Goal: Task Accomplishment & Management: Manage account settings

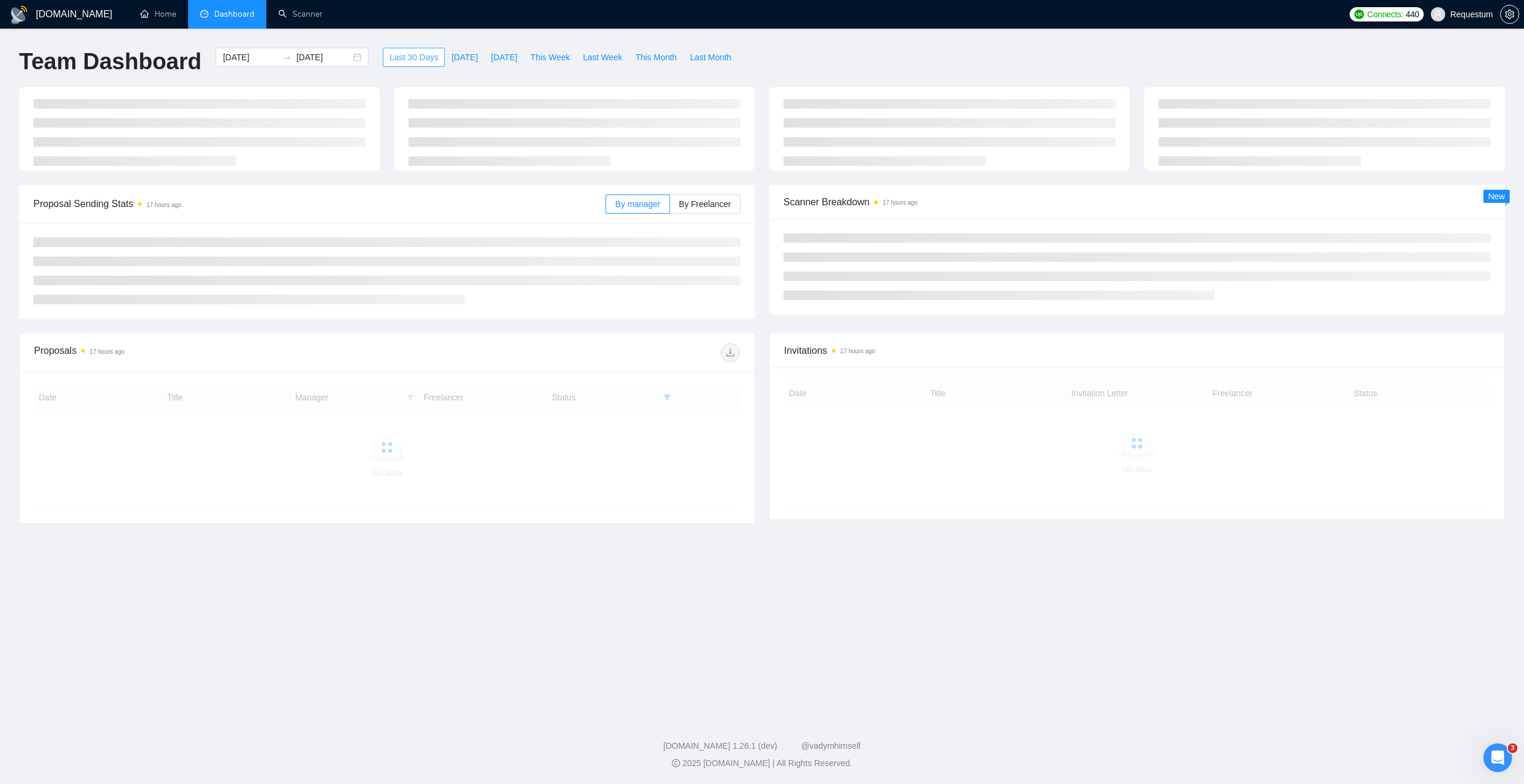
click at [390, 54] on span "Last 30 Days" at bounding box center [414, 57] width 49 height 13
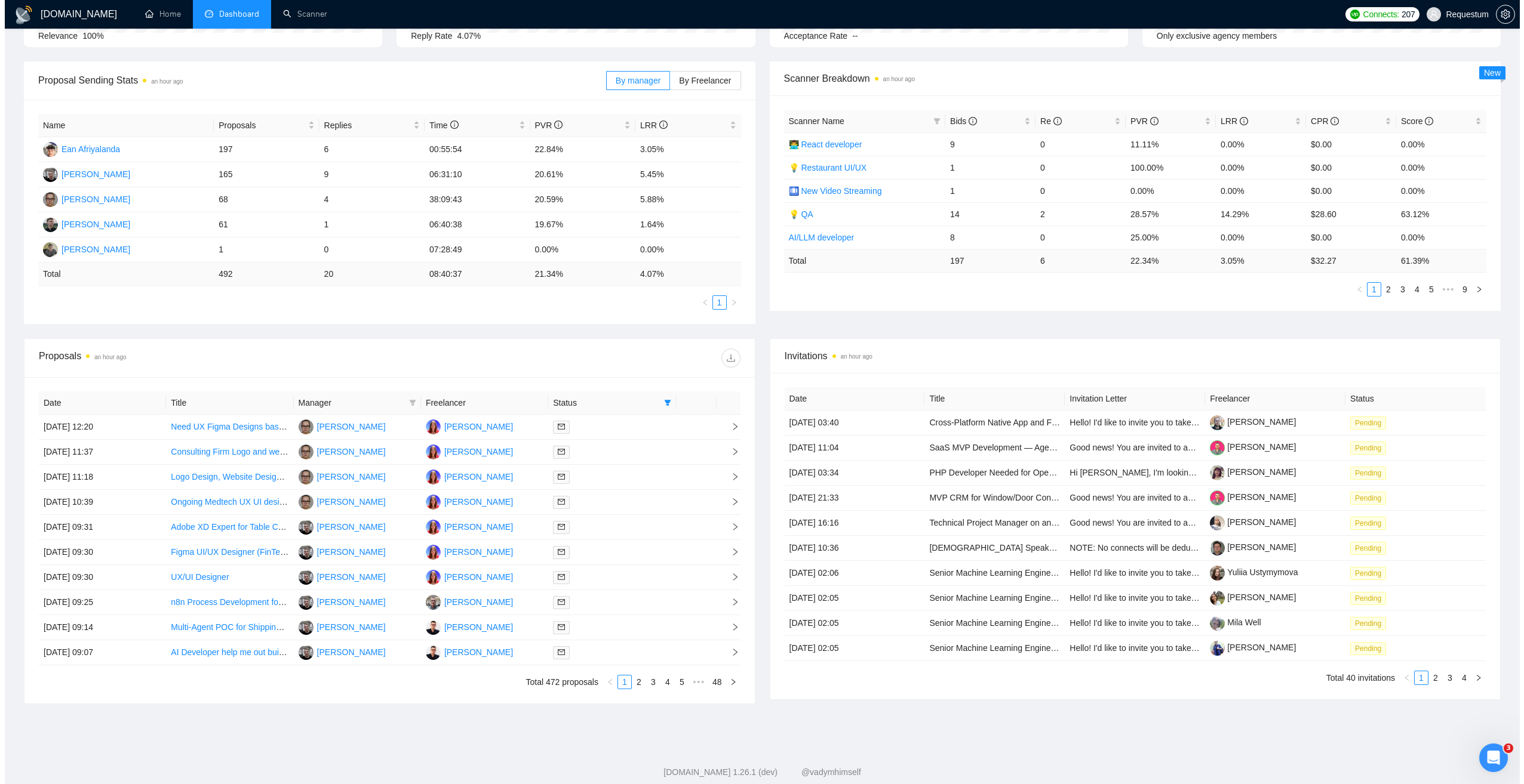
scroll to position [175, 0]
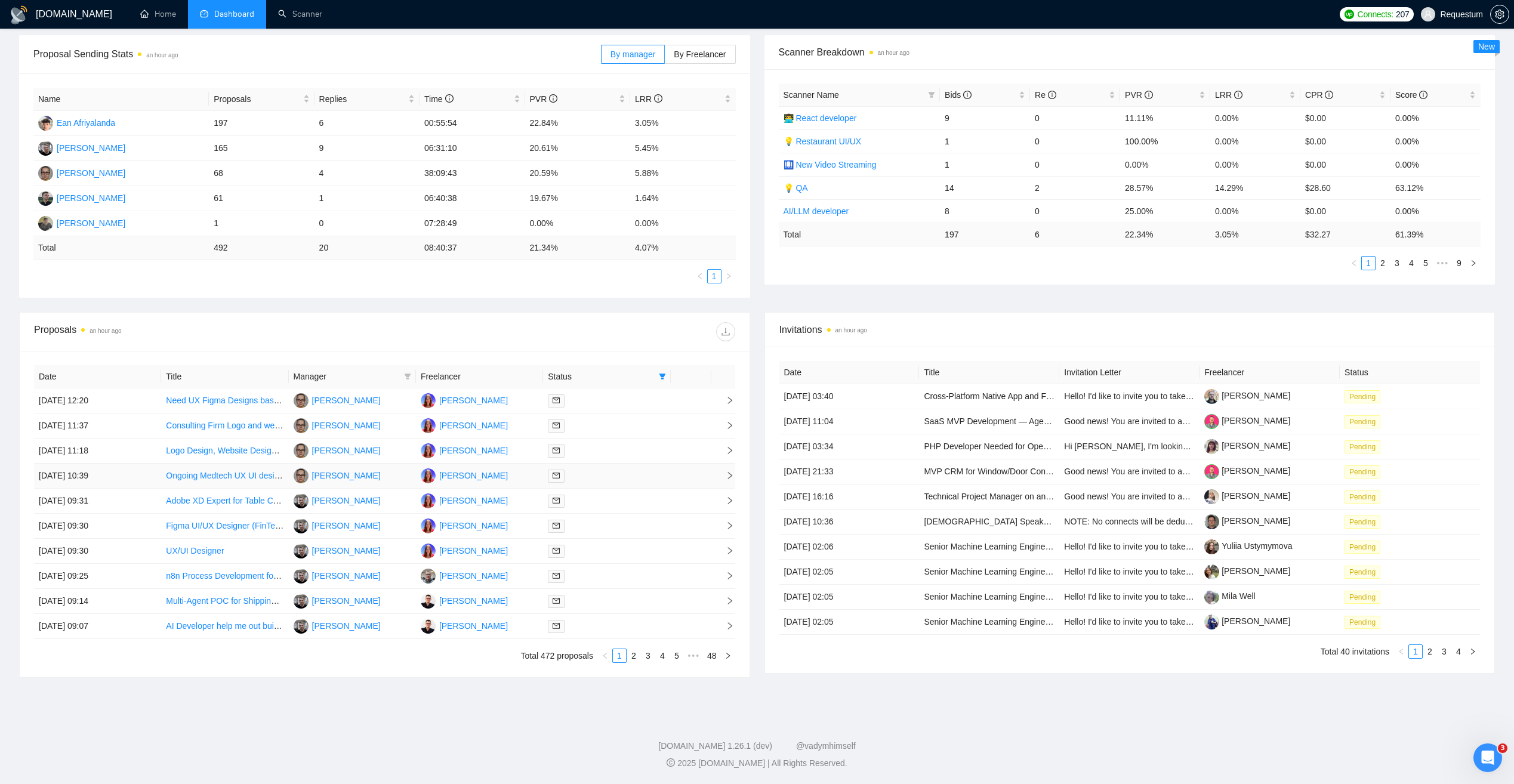
click at [131, 476] on td "29 Sep, 2025 10:39" at bounding box center [97, 476] width 127 height 25
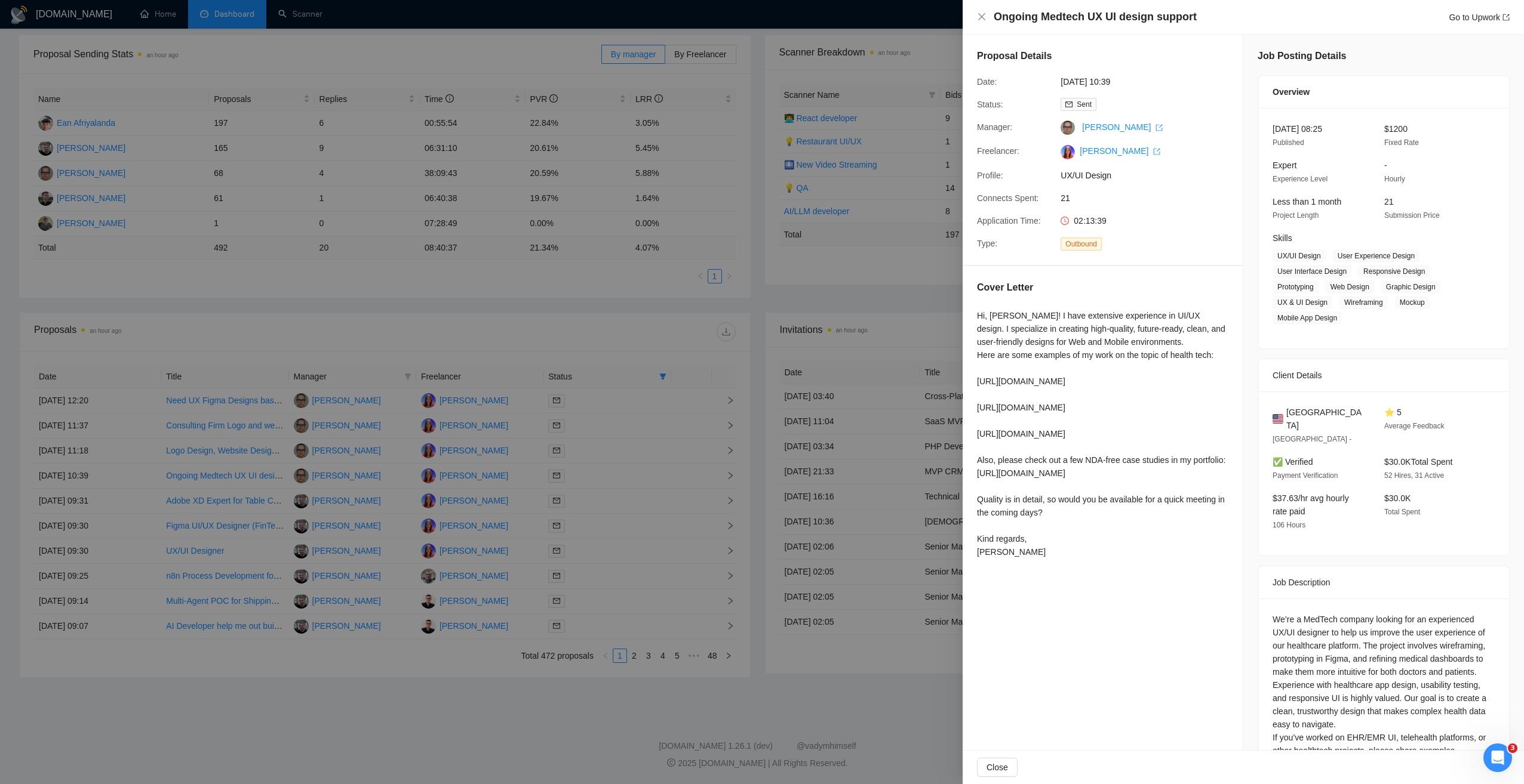
click at [150, 451] on div at bounding box center [762, 392] width 1524 height 784
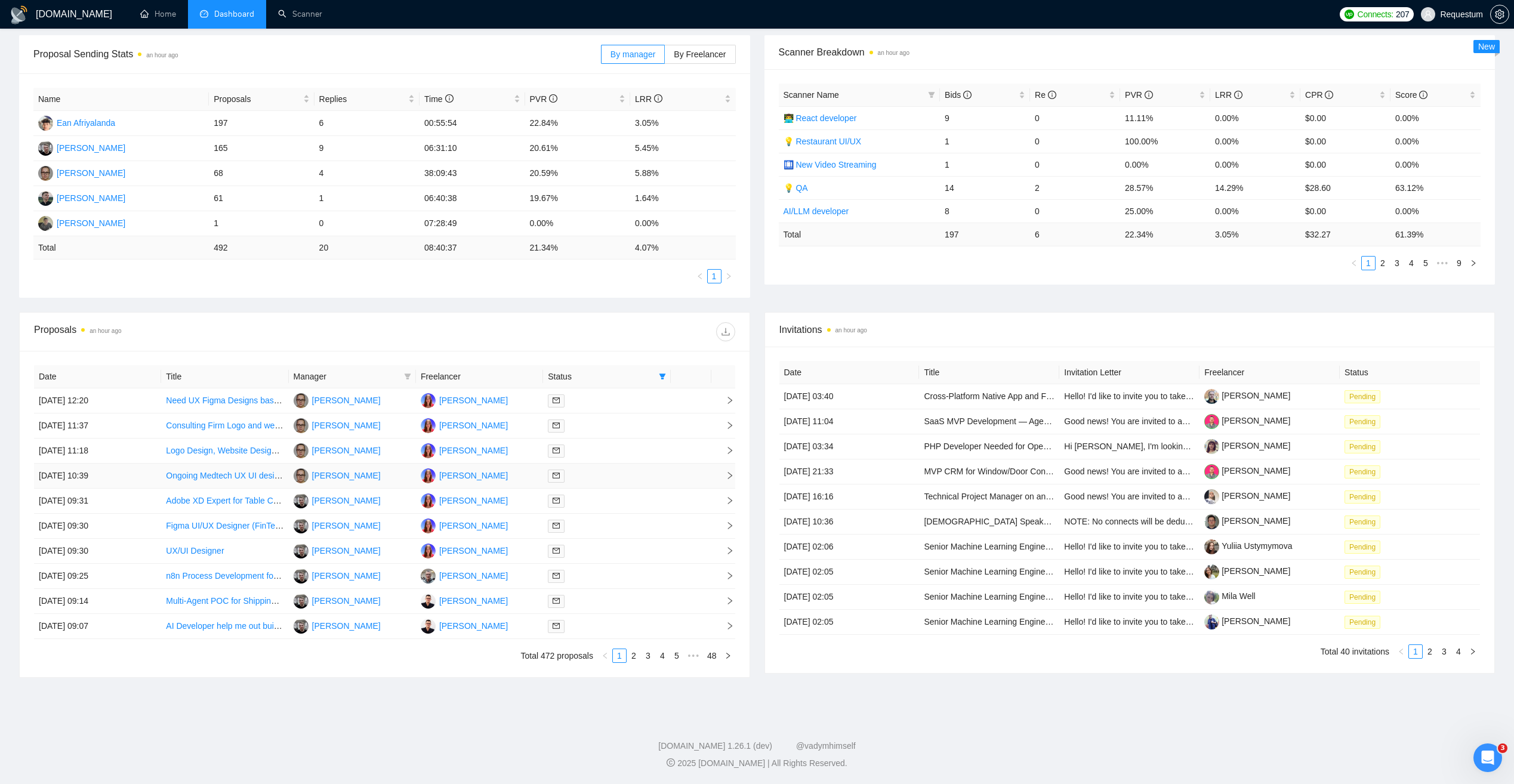
click at [144, 476] on td "29 Sep, 2025 10:39" at bounding box center [97, 476] width 127 height 25
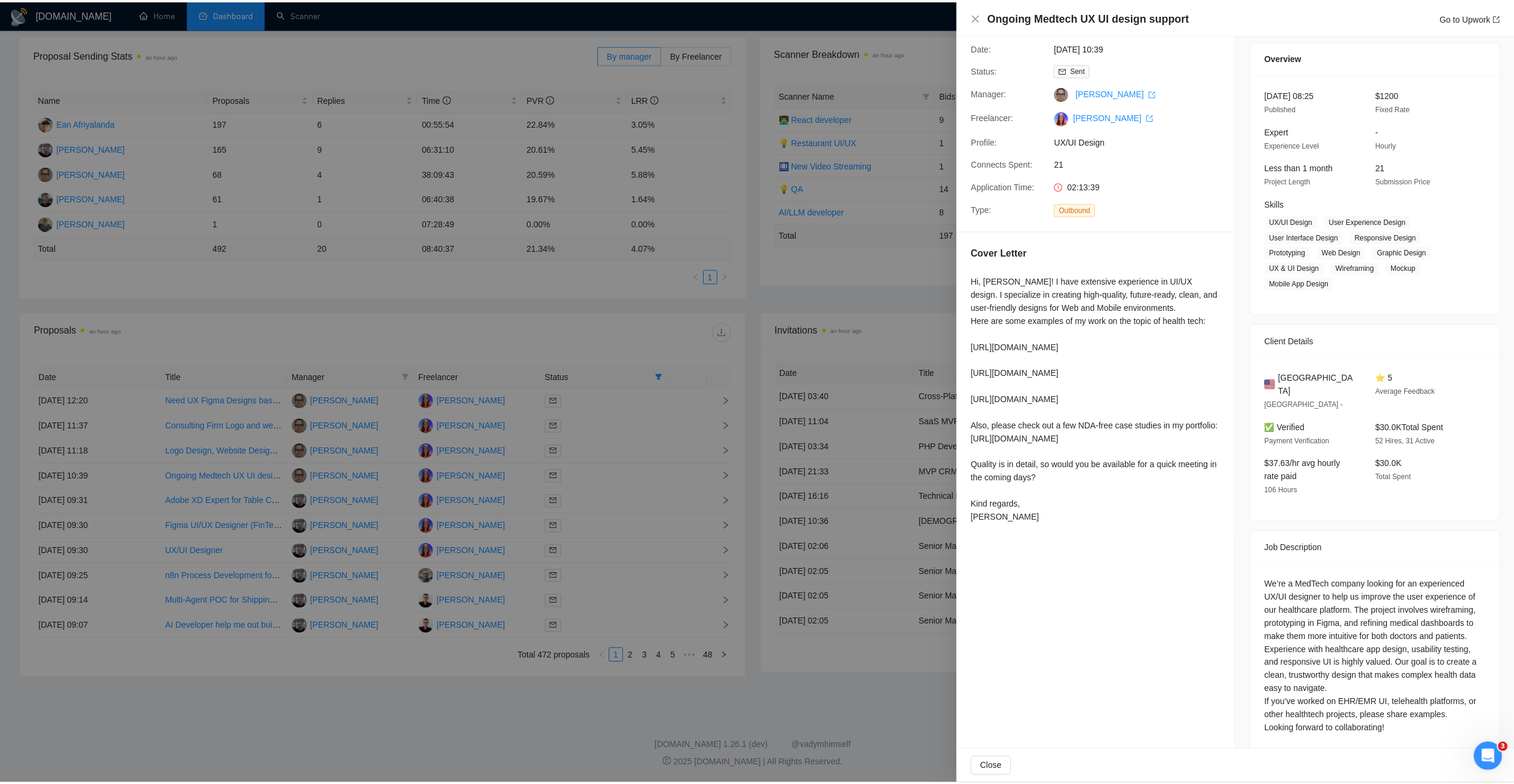
scroll to position [38, 0]
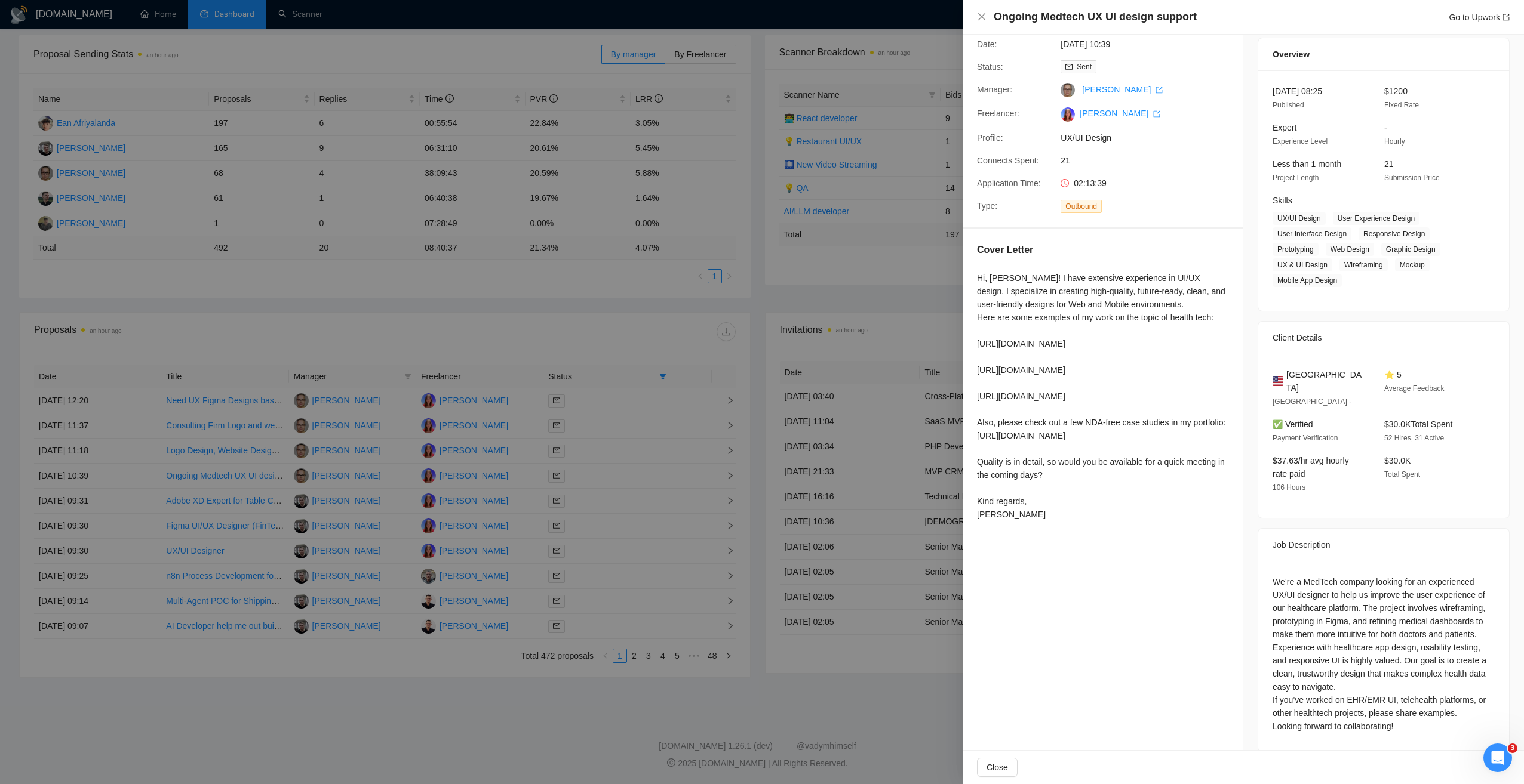
click at [472, 670] on div at bounding box center [762, 392] width 1524 height 784
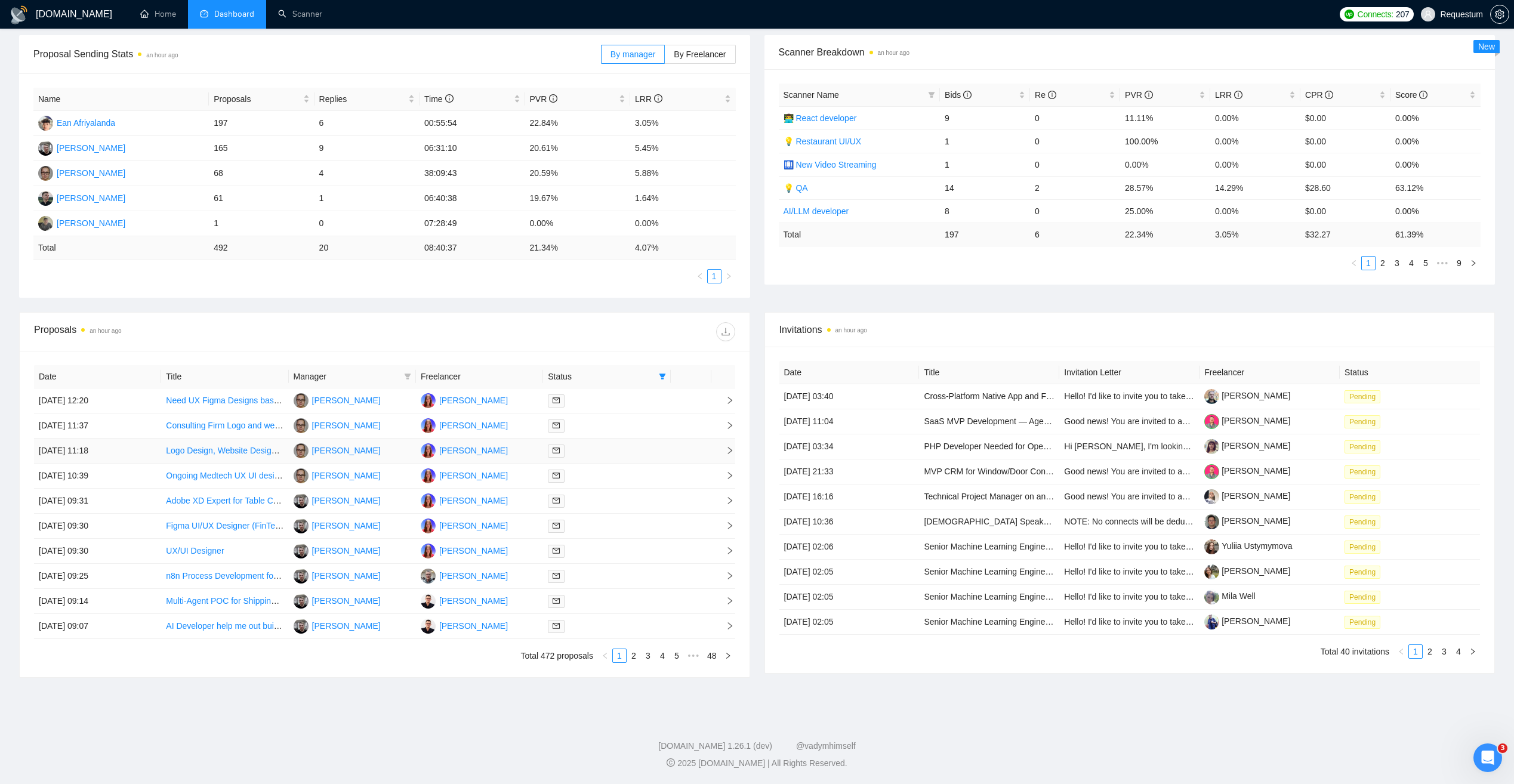
click at [142, 450] on td "29 Sep, 2025 11:18" at bounding box center [97, 451] width 127 height 25
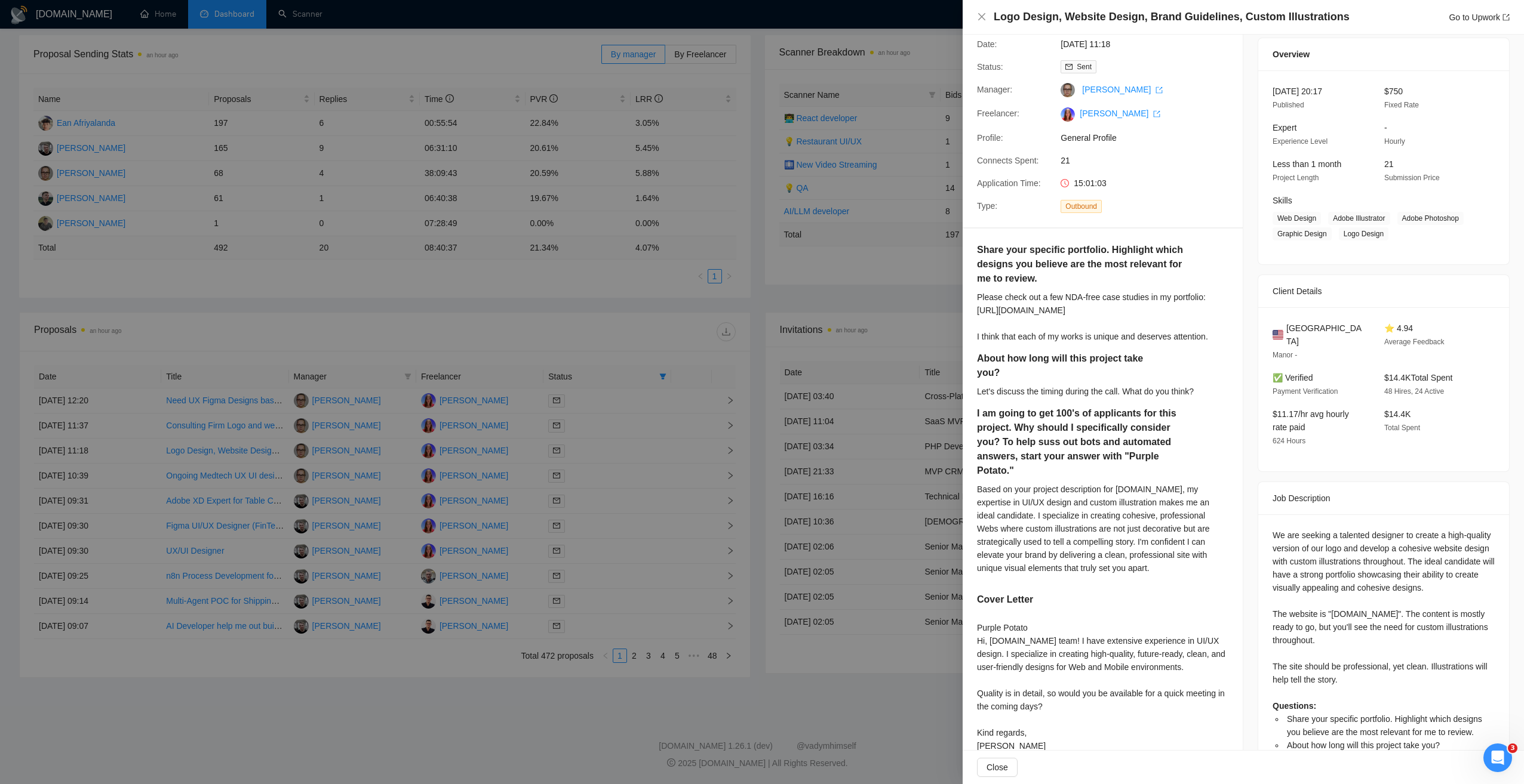
click at [145, 441] on div at bounding box center [762, 392] width 1524 height 784
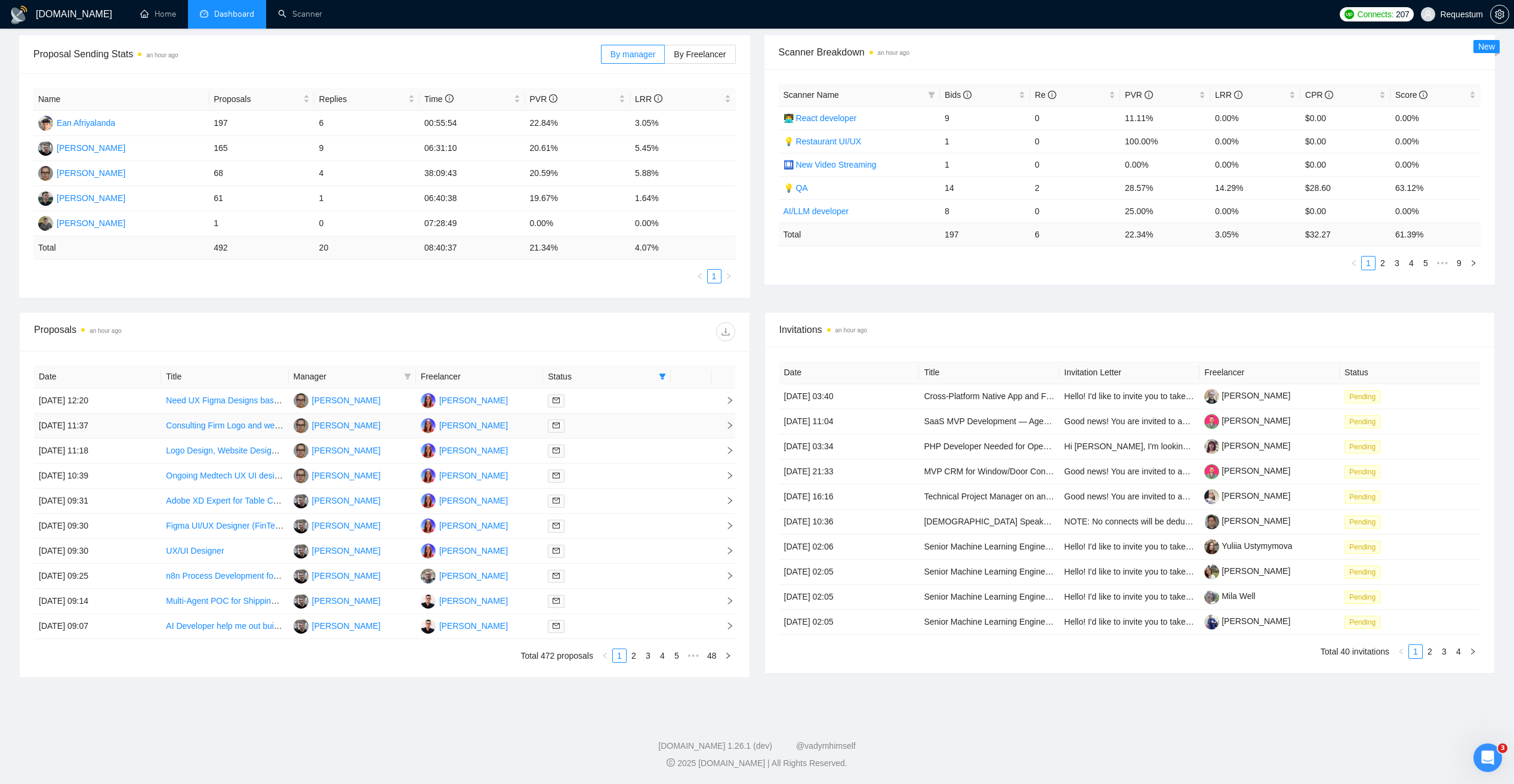
click at [141, 424] on td "29 Sep, 2025 11:37" at bounding box center [97, 426] width 127 height 25
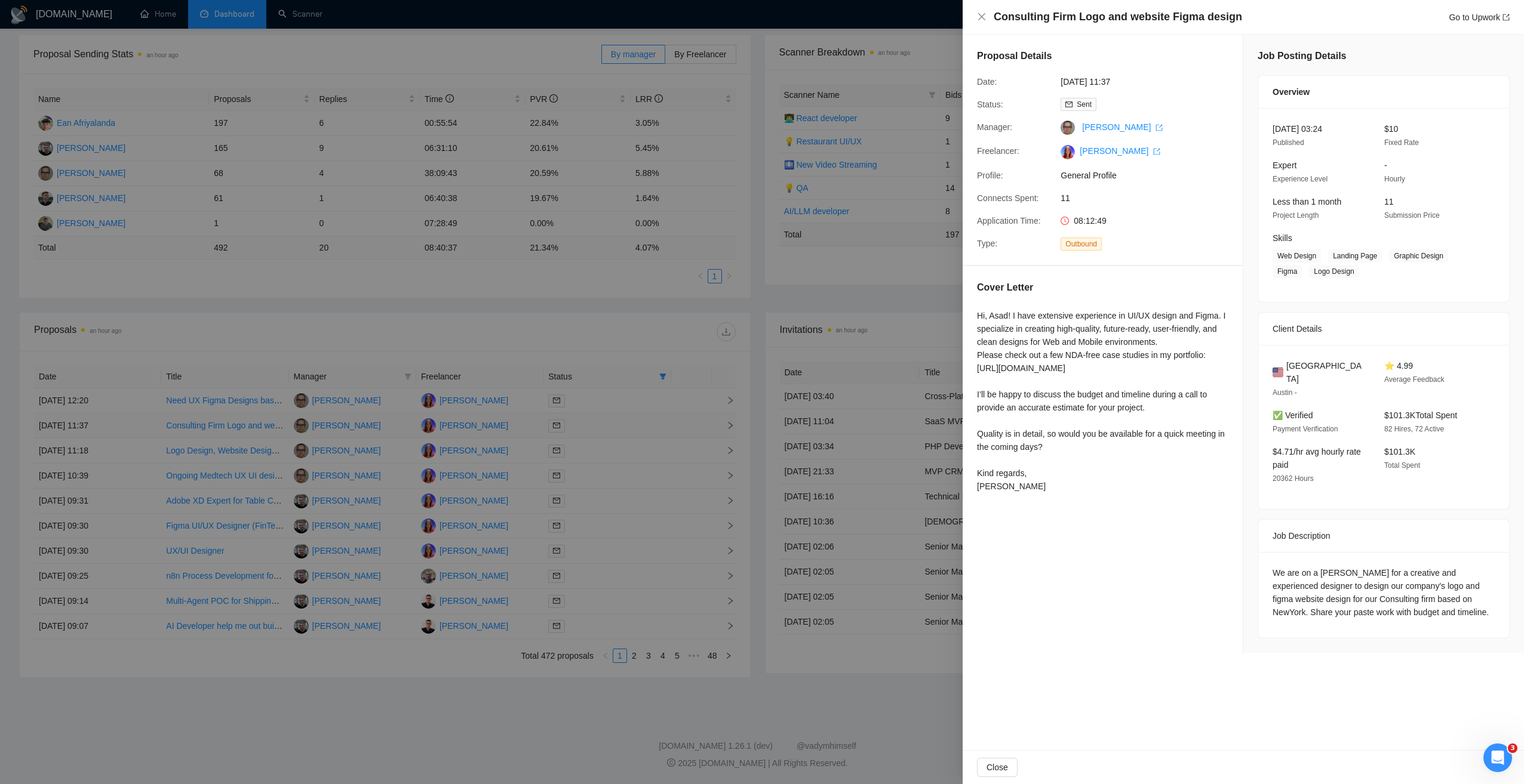
click at [141, 424] on div at bounding box center [762, 392] width 1524 height 784
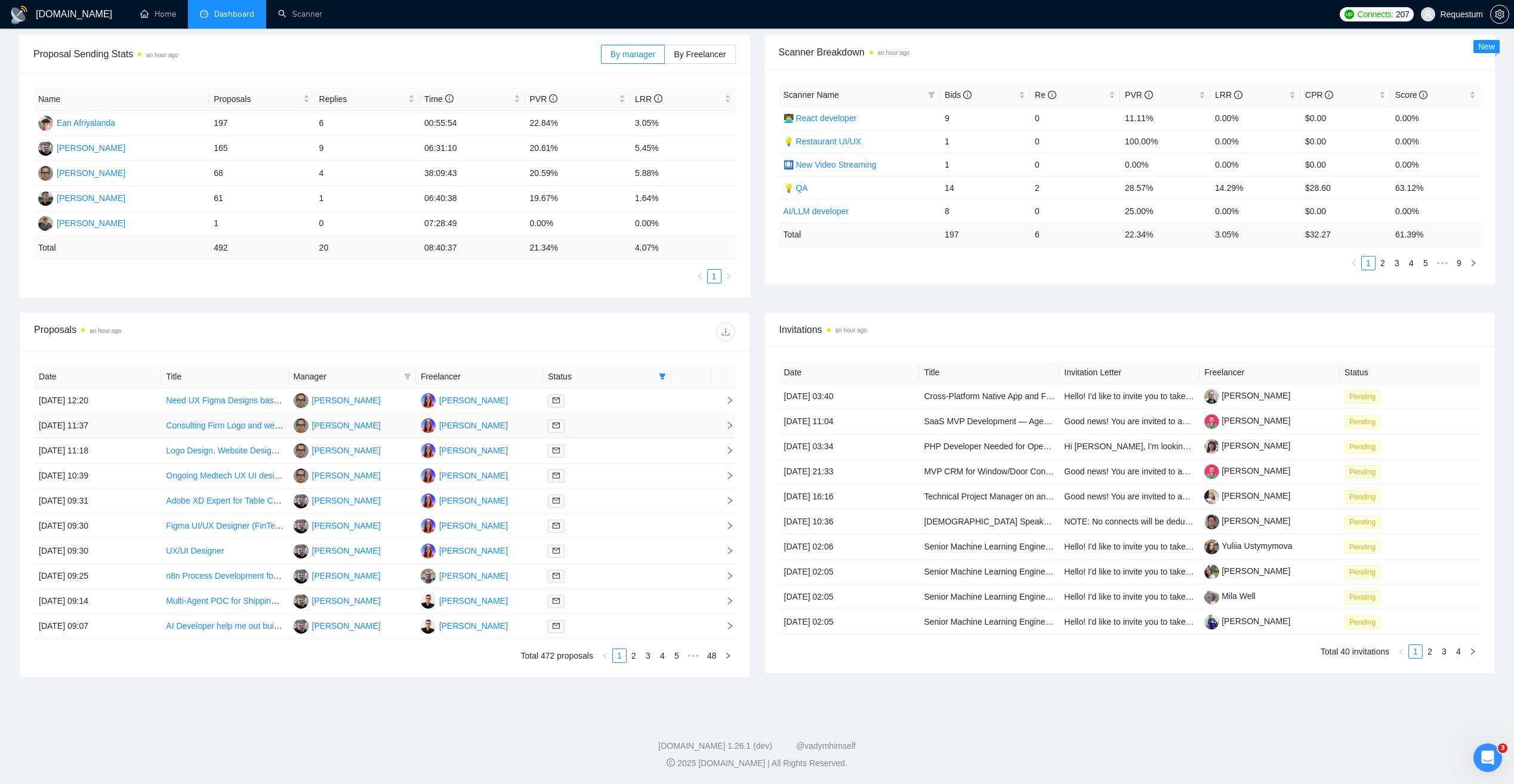
click at [141, 424] on td "29 Sep, 2025 11:37" at bounding box center [97, 426] width 127 height 25
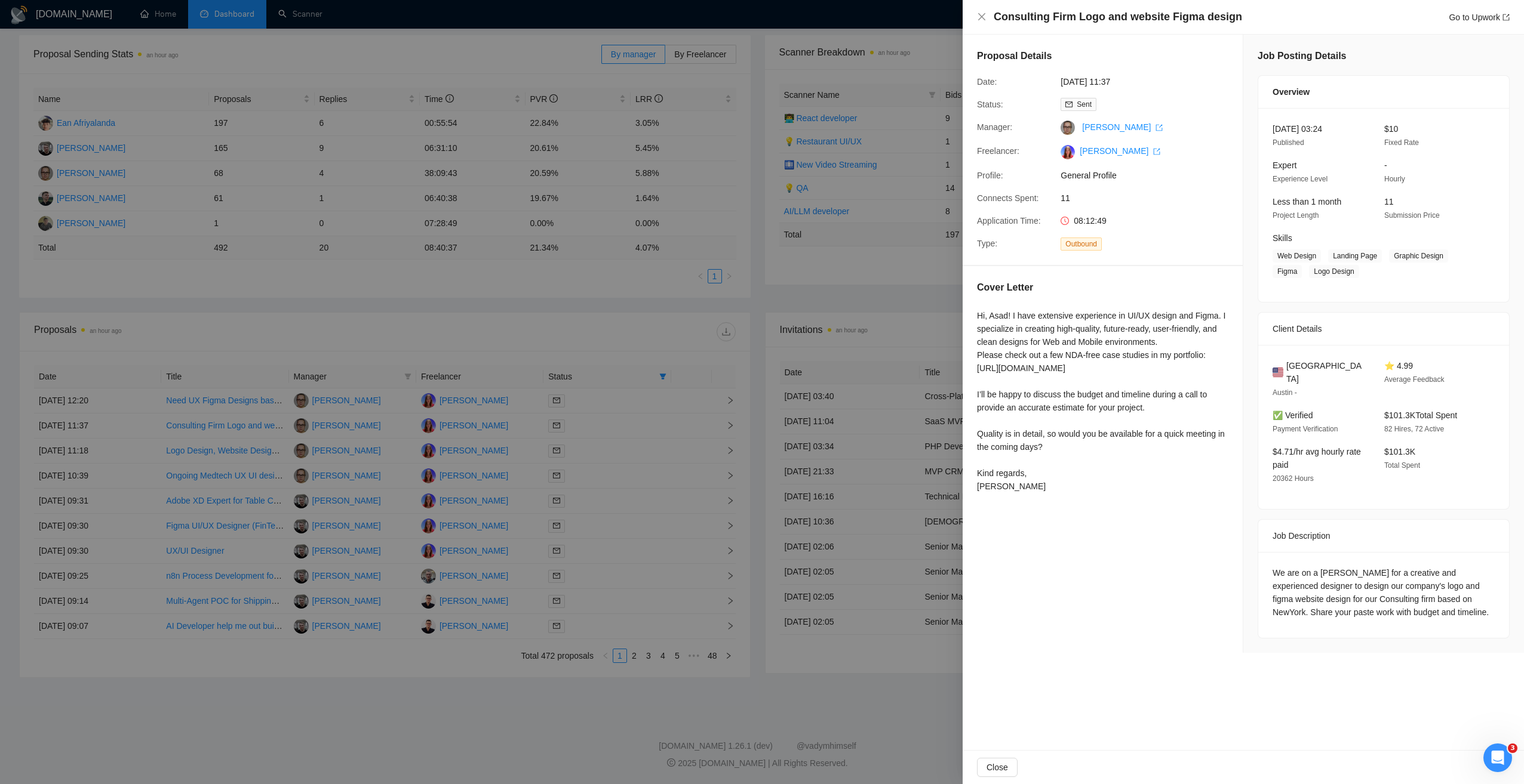
click at [135, 440] on div at bounding box center [762, 392] width 1524 height 784
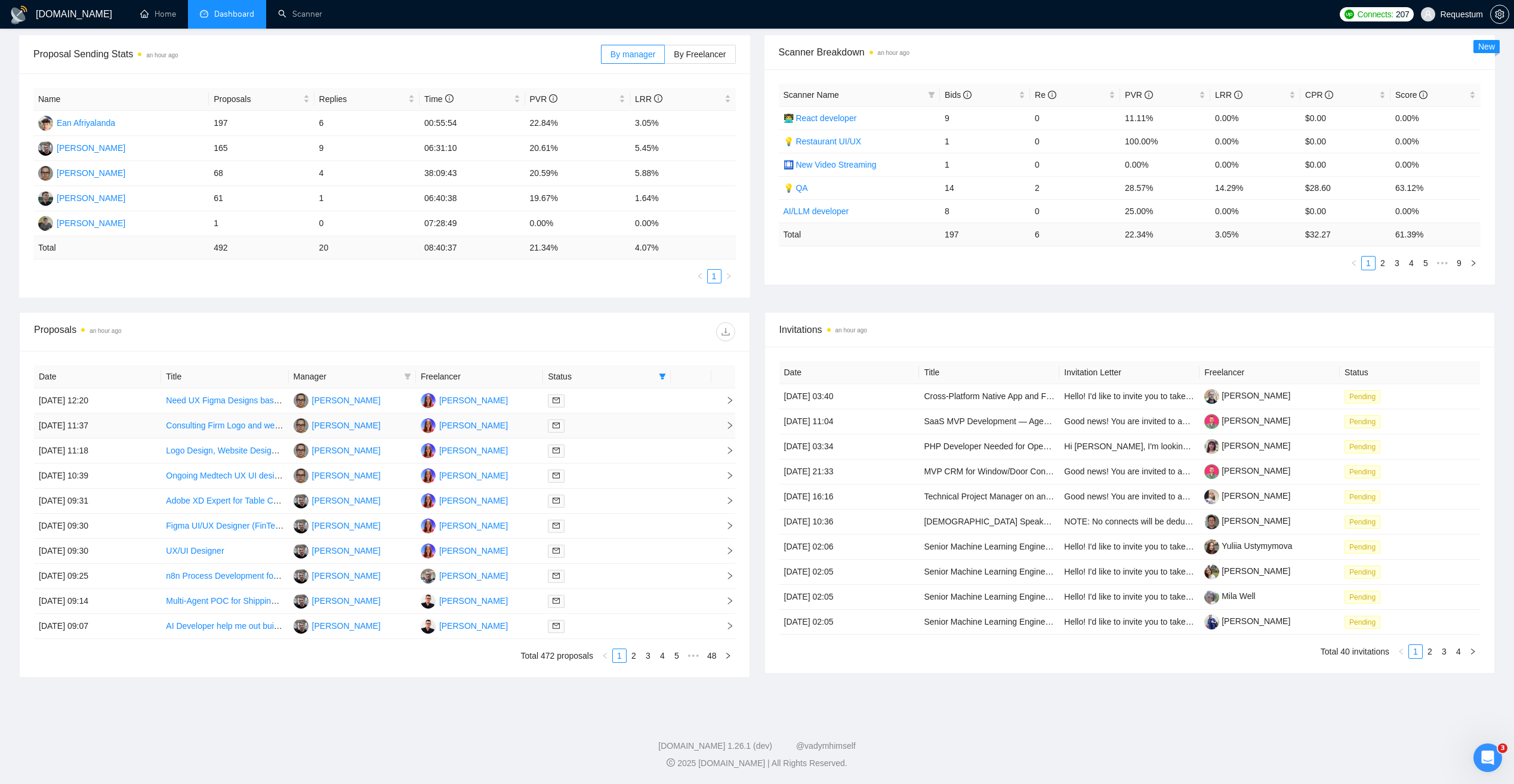
click at [140, 428] on td "29 Sep, 2025 11:37" at bounding box center [97, 426] width 127 height 25
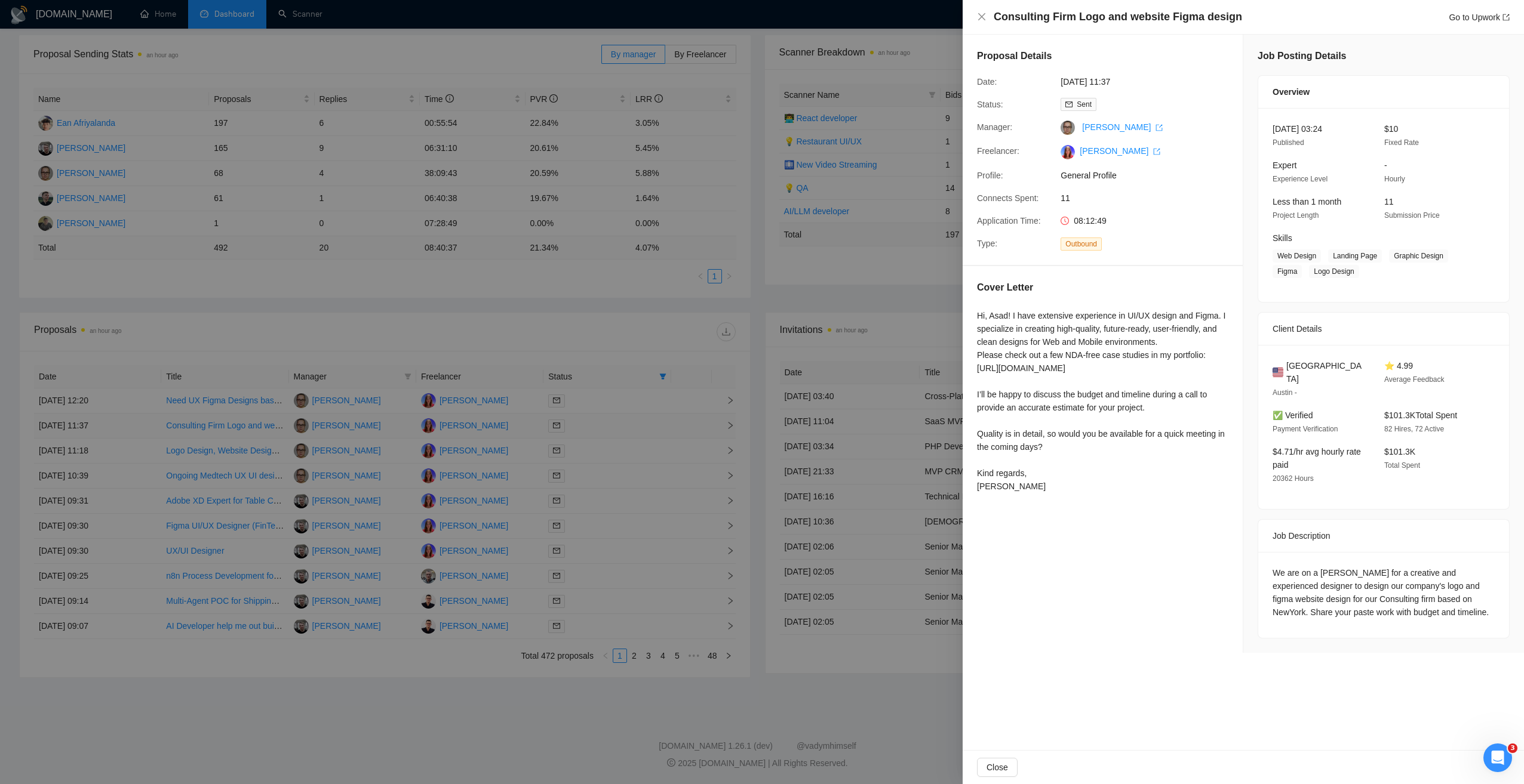
click at [140, 428] on div at bounding box center [762, 392] width 1524 height 784
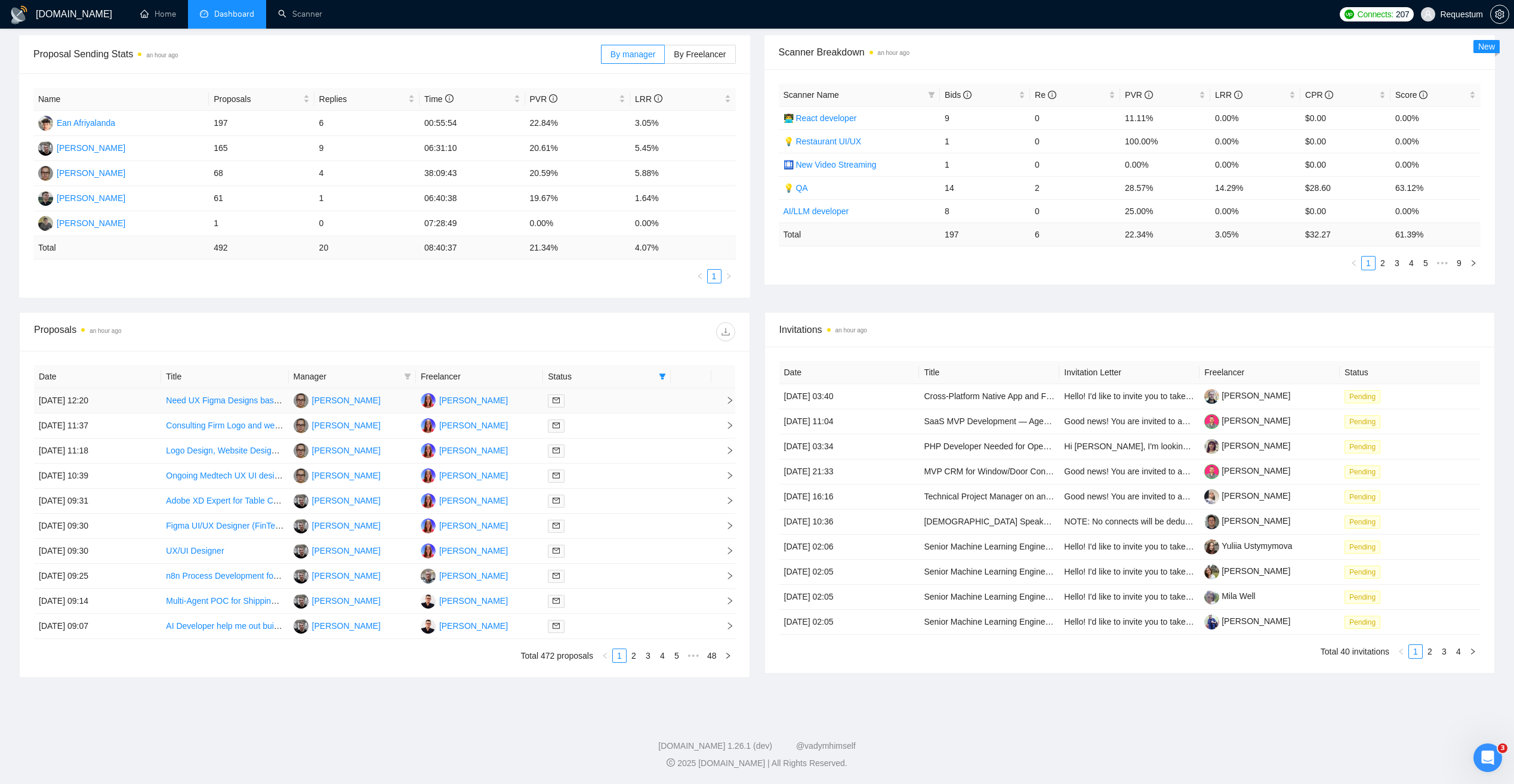
click at [143, 404] on td "29 Sep, 2025 12:20" at bounding box center [97, 401] width 127 height 25
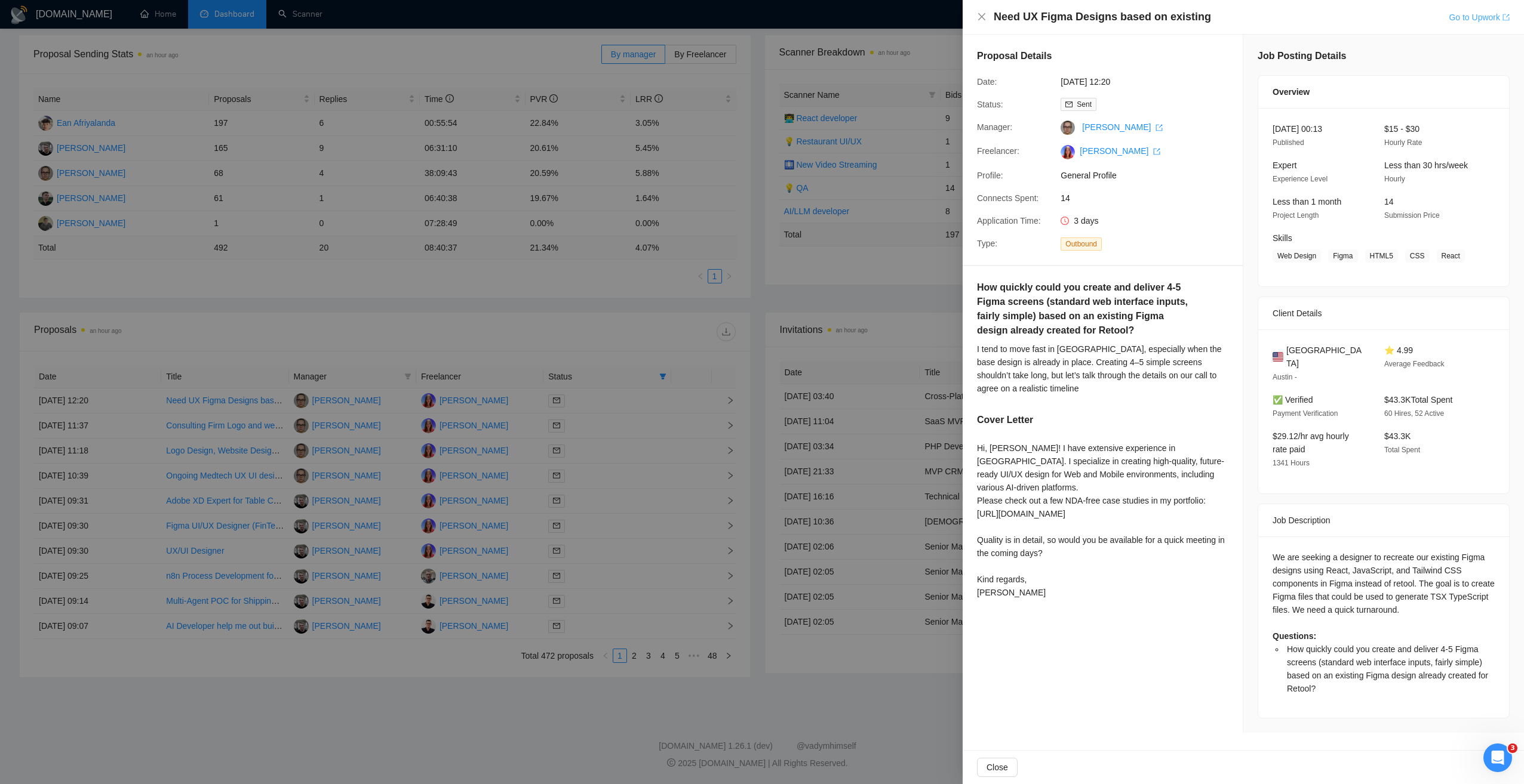
click at [1469, 16] on link "Go to Upwork" at bounding box center [1478, 17] width 61 height 9
click at [134, 425] on div at bounding box center [762, 392] width 1524 height 784
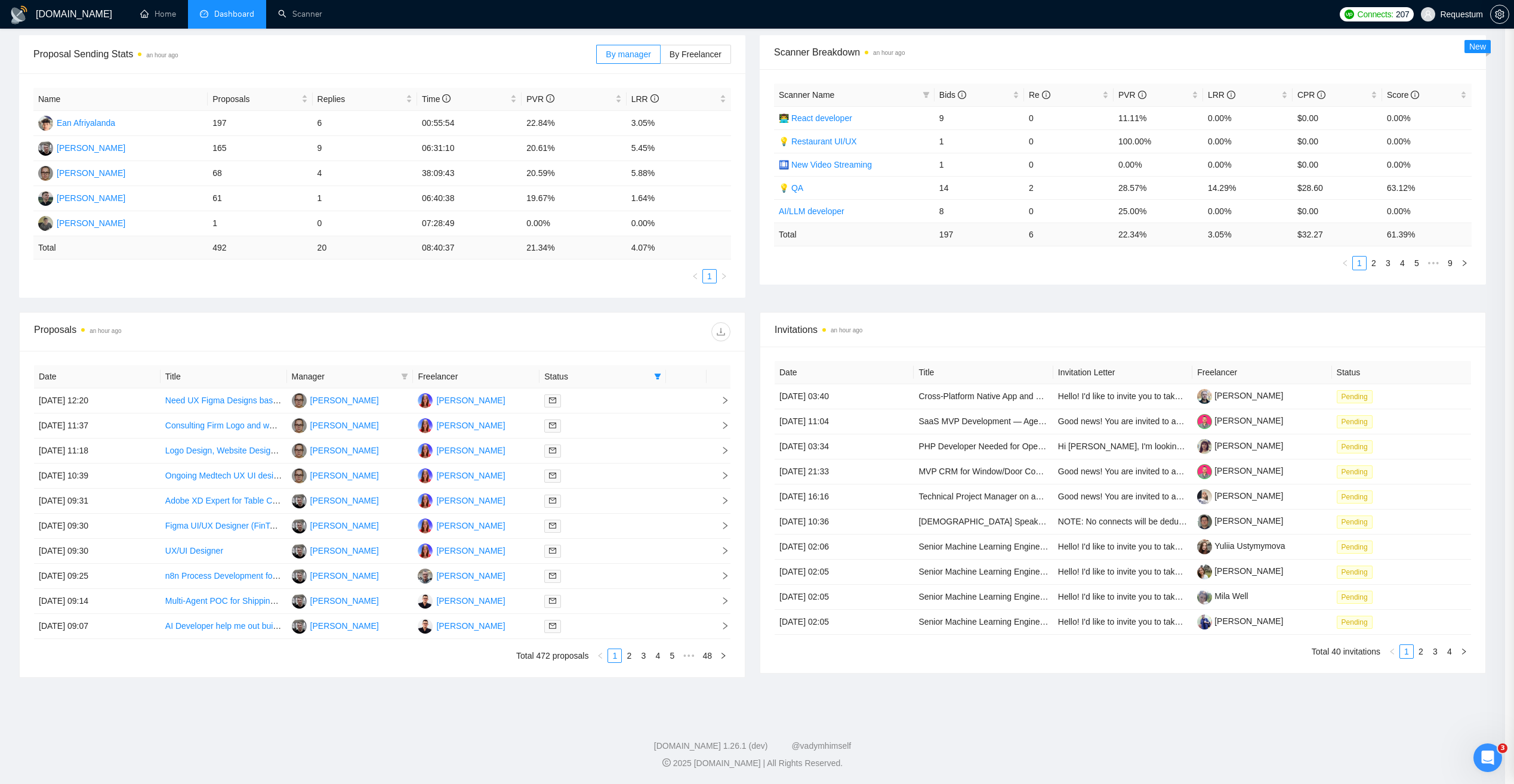
click at [134, 425] on td "29 Sep, 2025 11:37" at bounding box center [97, 426] width 126 height 25
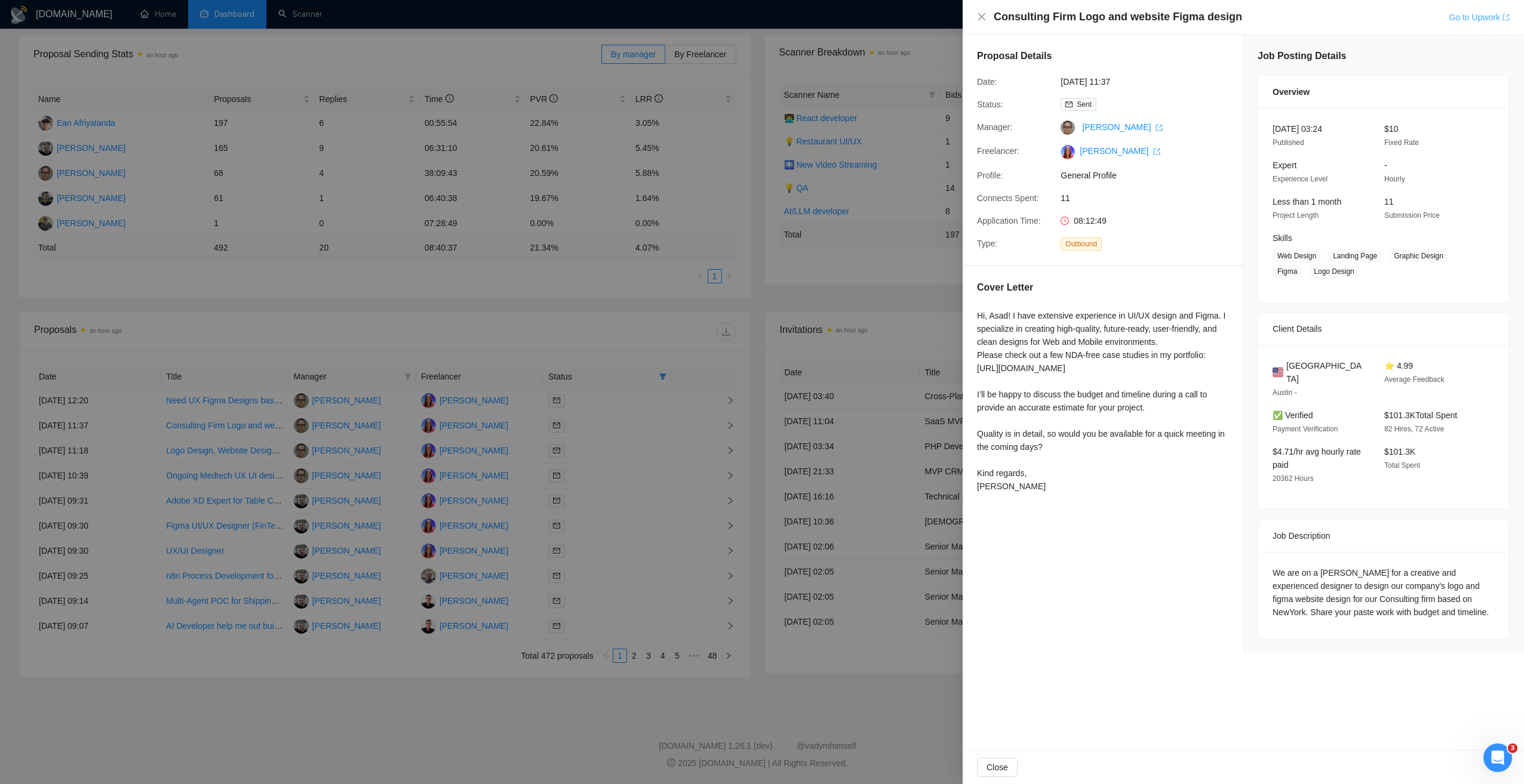
click at [1483, 16] on link "Go to Upwork" at bounding box center [1478, 17] width 61 height 9
click at [121, 453] on div at bounding box center [762, 392] width 1524 height 784
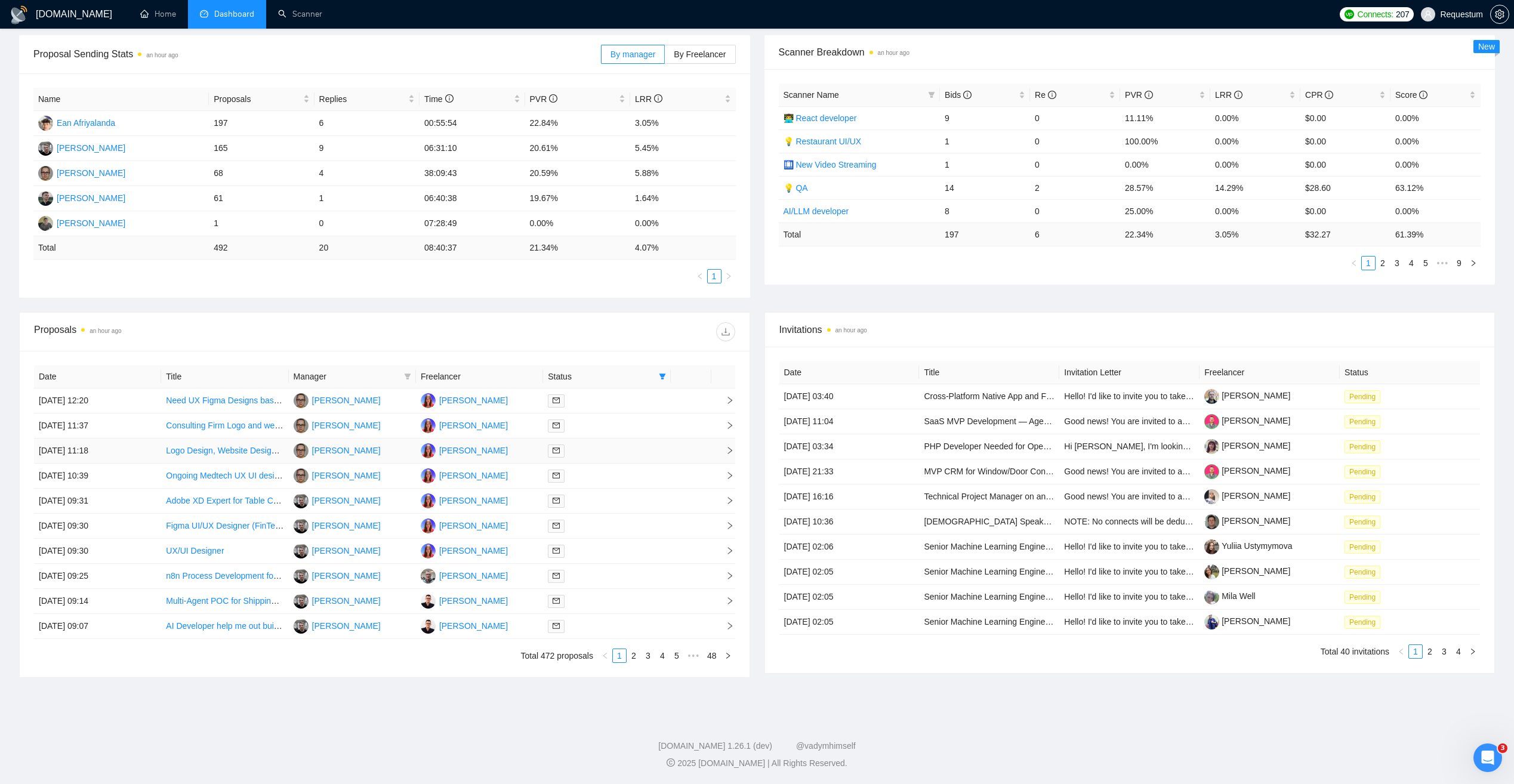
click at [140, 448] on td "29 Sep, 2025 11:18" at bounding box center [97, 451] width 127 height 25
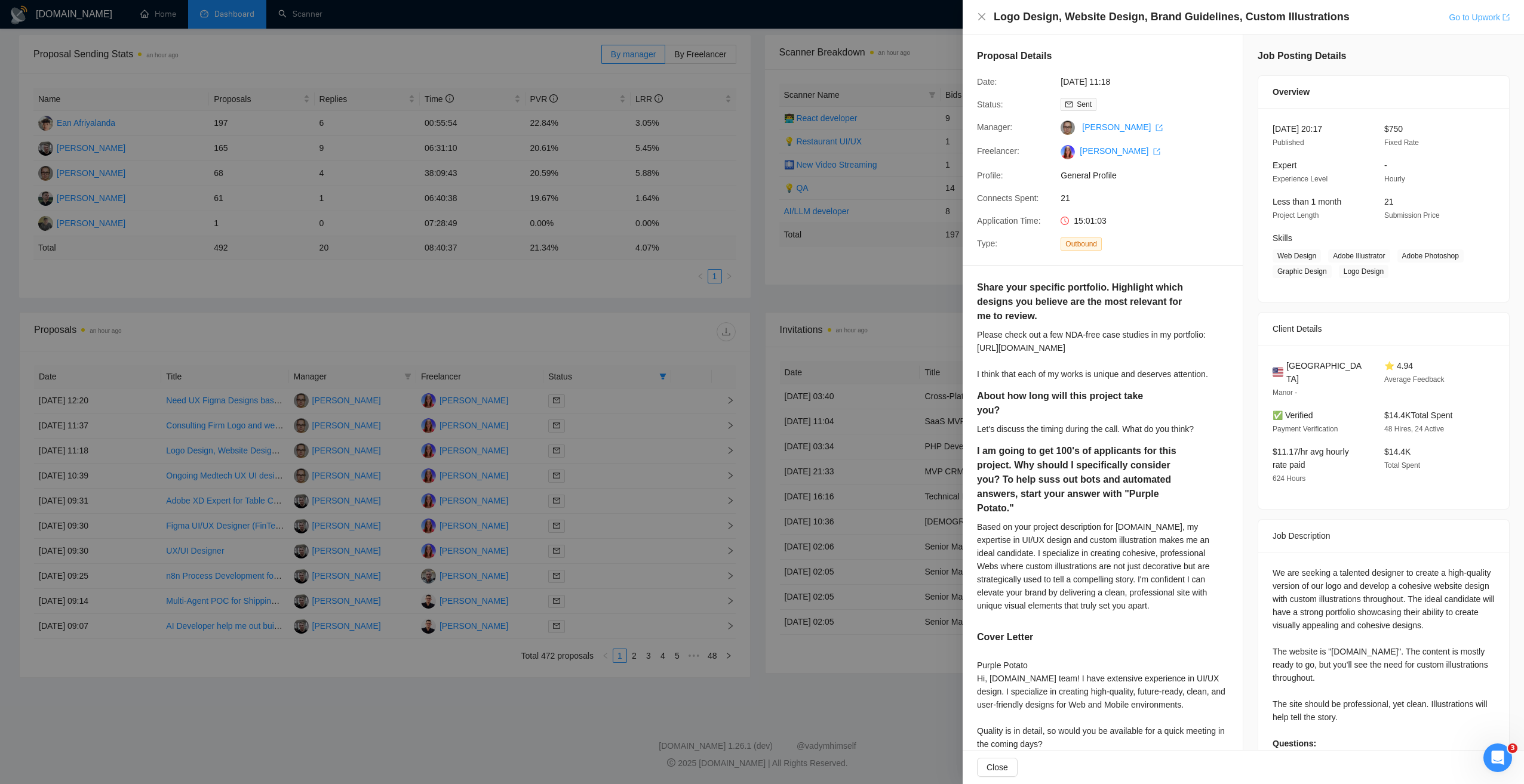
click at [1469, 17] on link "Go to Upwork" at bounding box center [1478, 17] width 61 height 9
click at [256, 474] on div at bounding box center [762, 392] width 1524 height 784
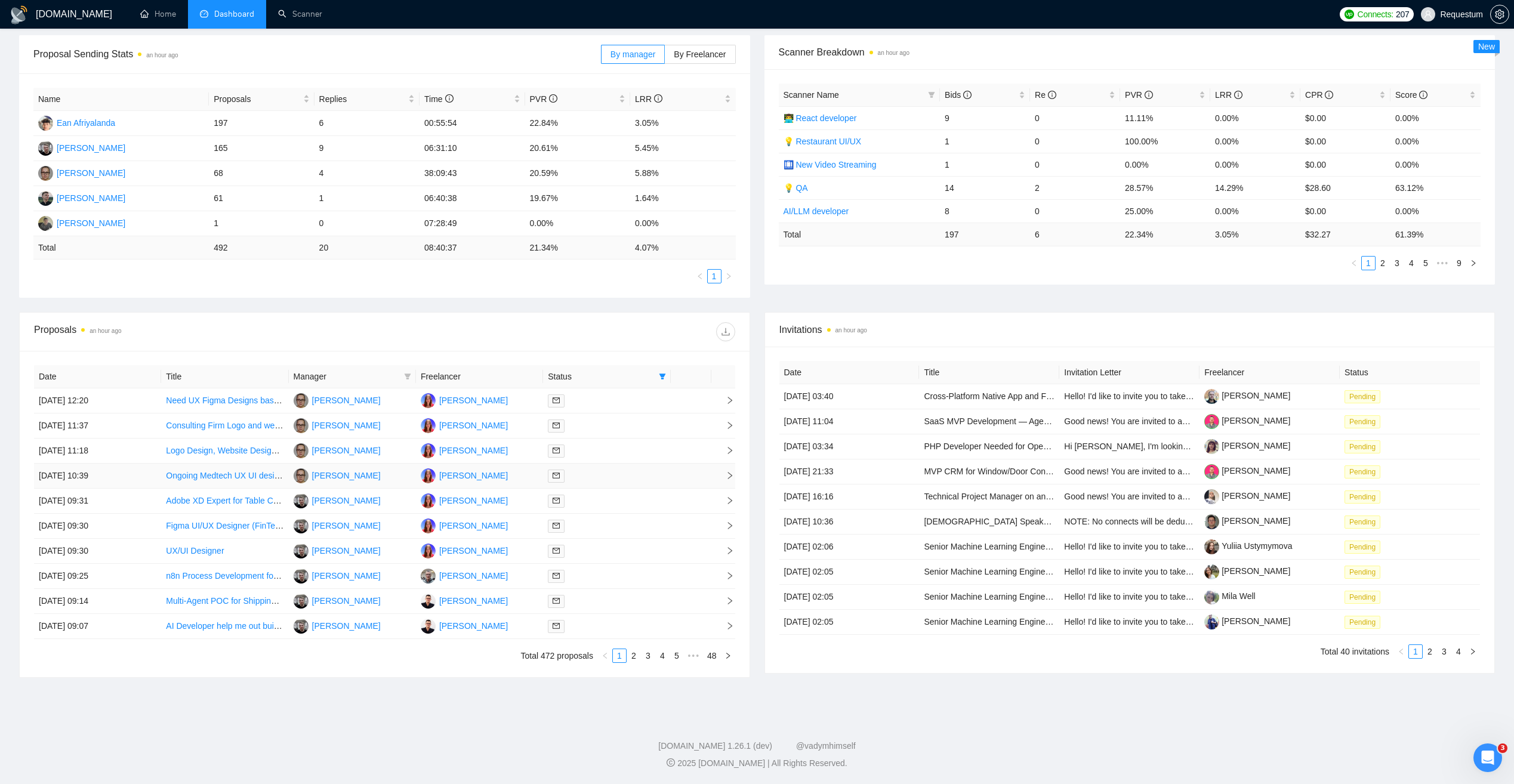
click at [136, 478] on td "29 Sep, 2025 10:39" at bounding box center [97, 476] width 127 height 25
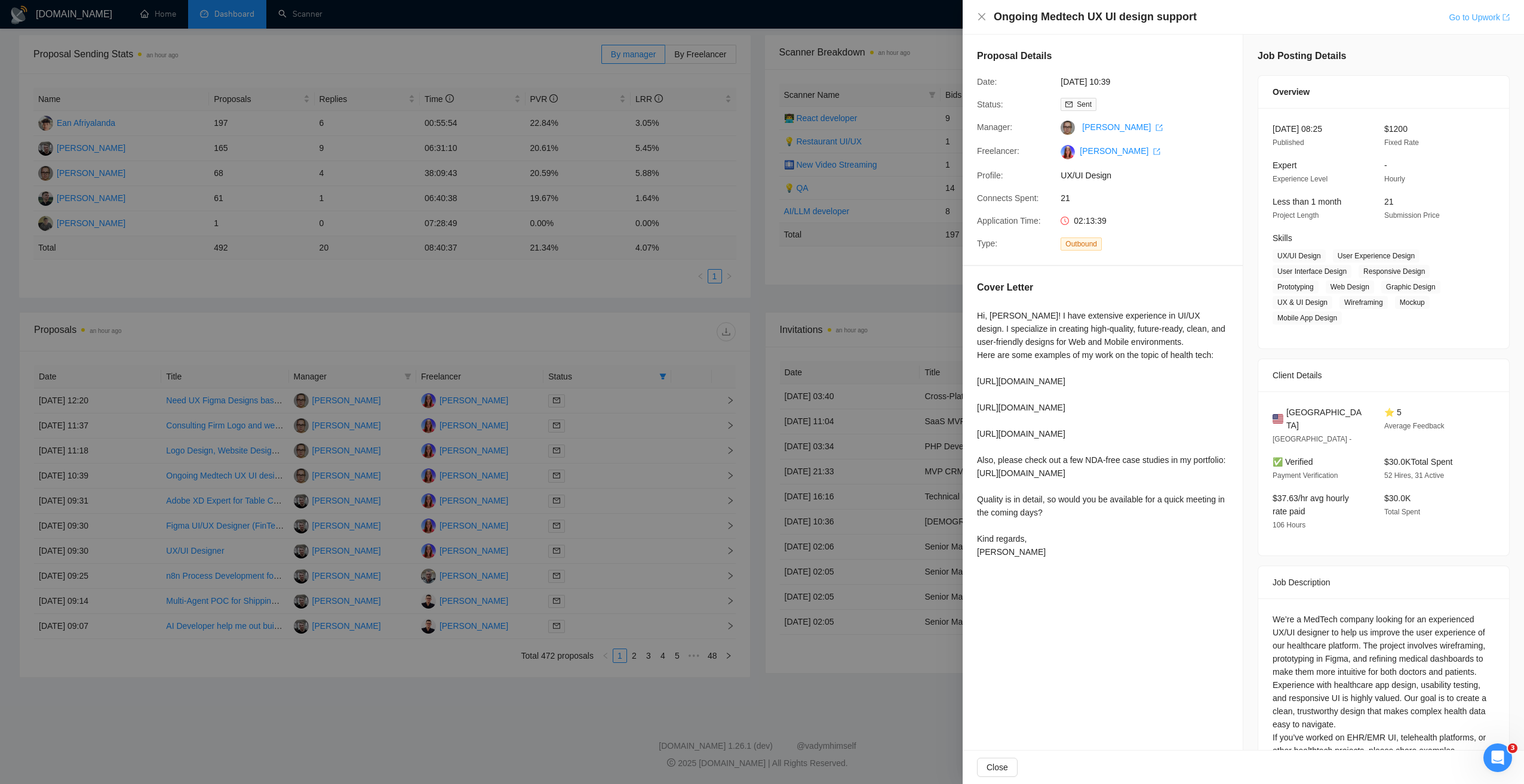
click at [1479, 17] on link "Go to Upwork" at bounding box center [1478, 17] width 61 height 9
click at [273, 306] on div at bounding box center [762, 392] width 1524 height 784
